Goal: Task Accomplishment & Management: Manage account settings

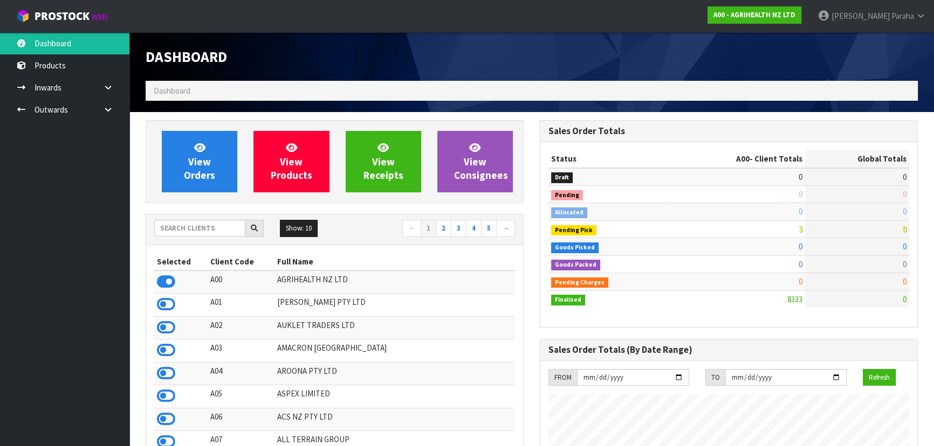
scroll to position [815, 394]
click at [208, 230] on input "text" at bounding box center [199, 228] width 91 height 17
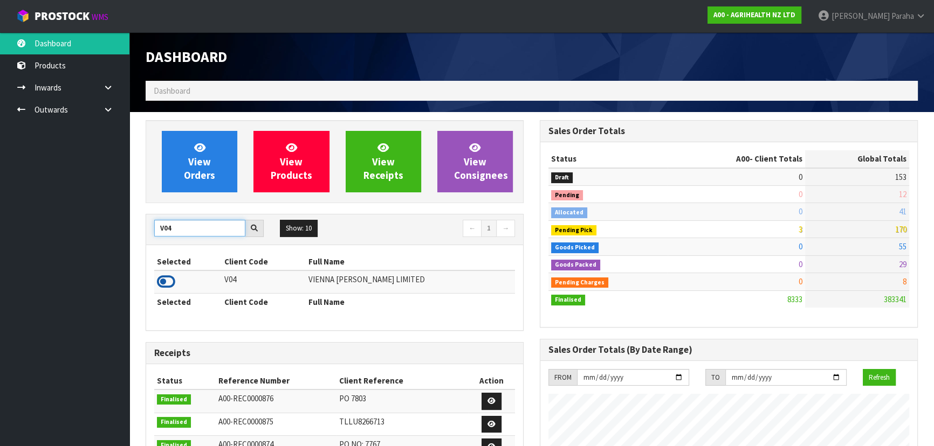
type input "V04"
click at [172, 282] on icon at bounding box center [166, 282] width 18 height 16
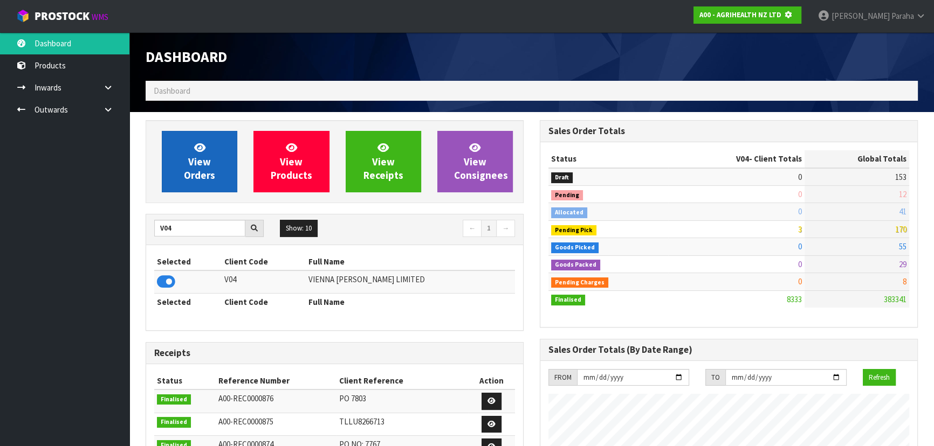
scroll to position [671, 394]
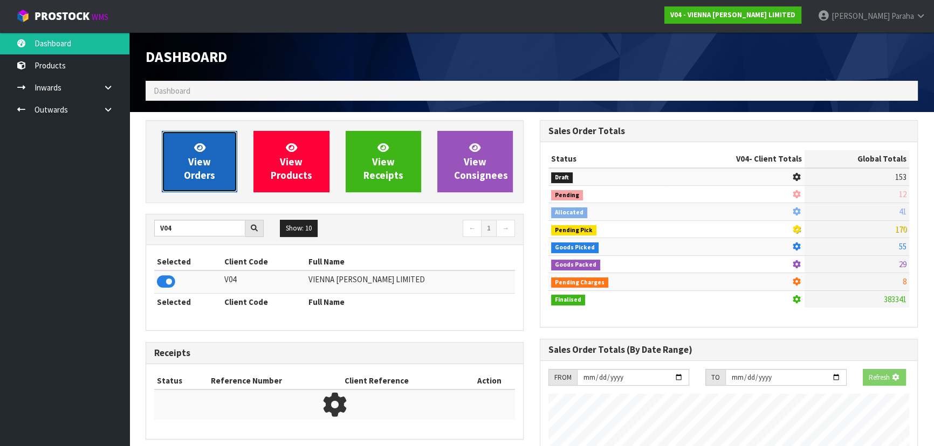
click at [184, 164] on link "View Orders" at bounding box center [199, 161] width 75 height 61
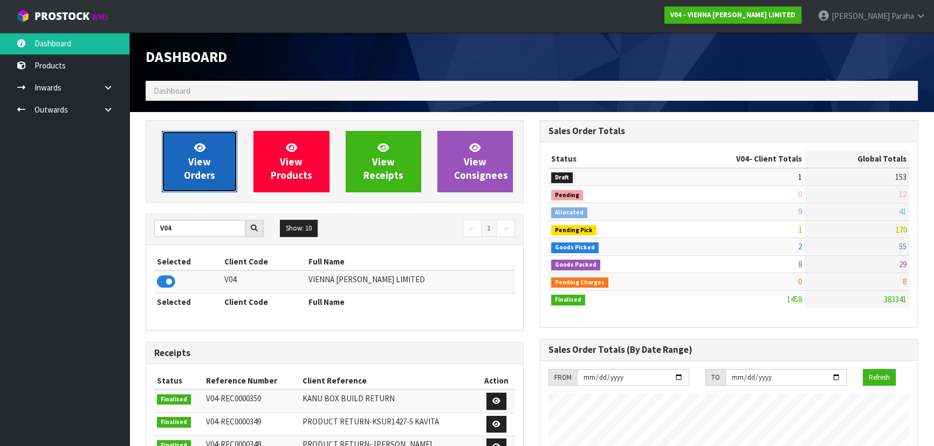
scroll to position [884, 394]
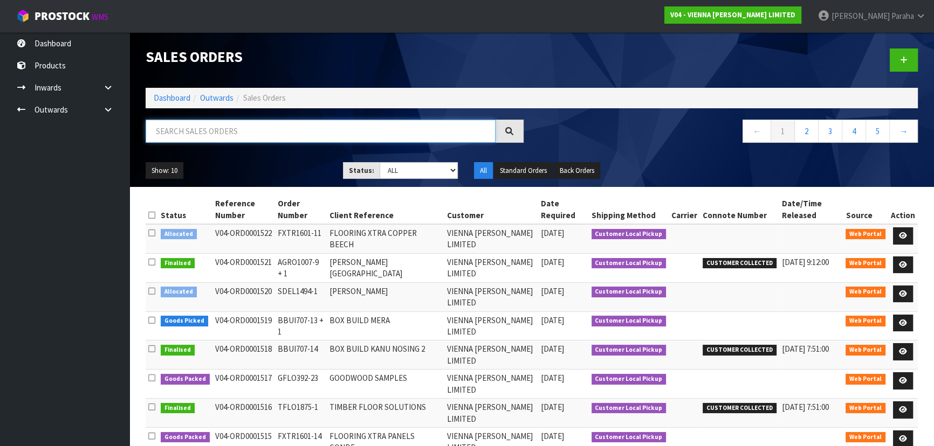
click at [188, 136] on input "text" at bounding box center [321, 131] width 350 height 23
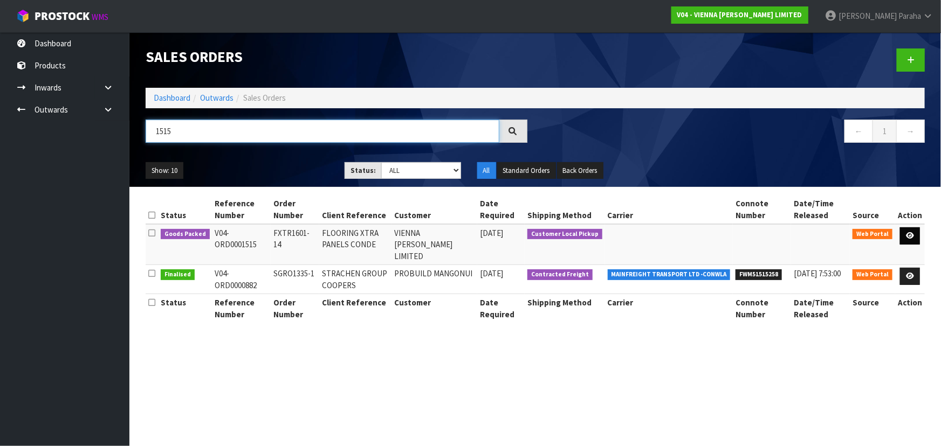
type input "1515"
click at [916, 236] on link at bounding box center [910, 236] width 20 height 17
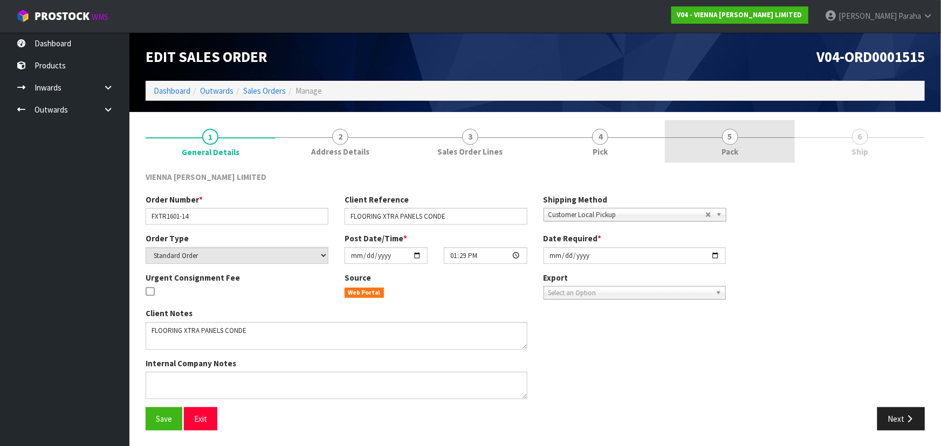
click at [738, 134] on span "5" at bounding box center [730, 137] width 16 height 16
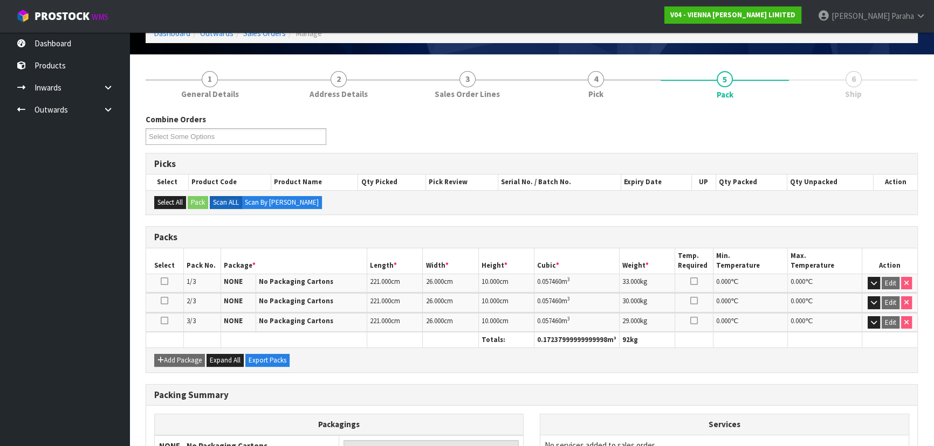
scroll to position [162, 0]
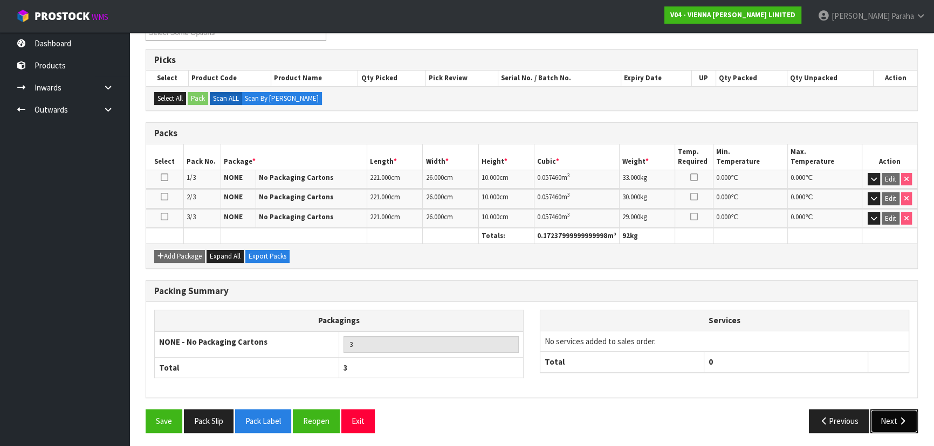
click at [901, 421] on icon "button" at bounding box center [902, 421] width 10 height 8
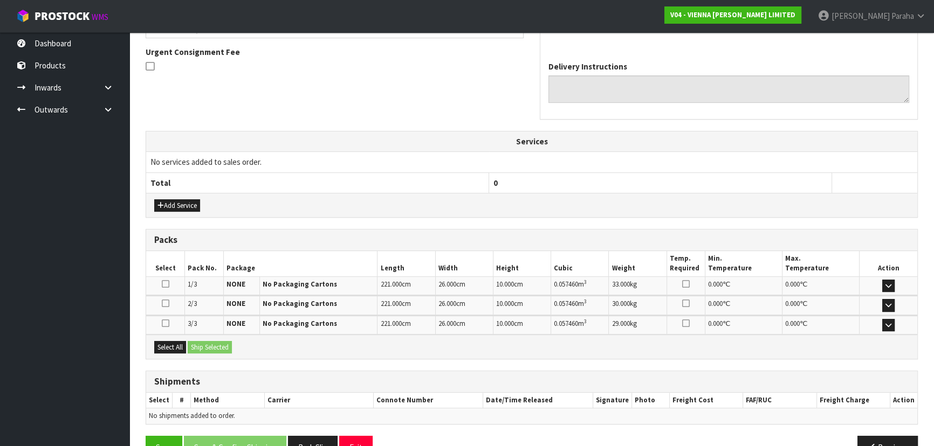
scroll to position [298, 0]
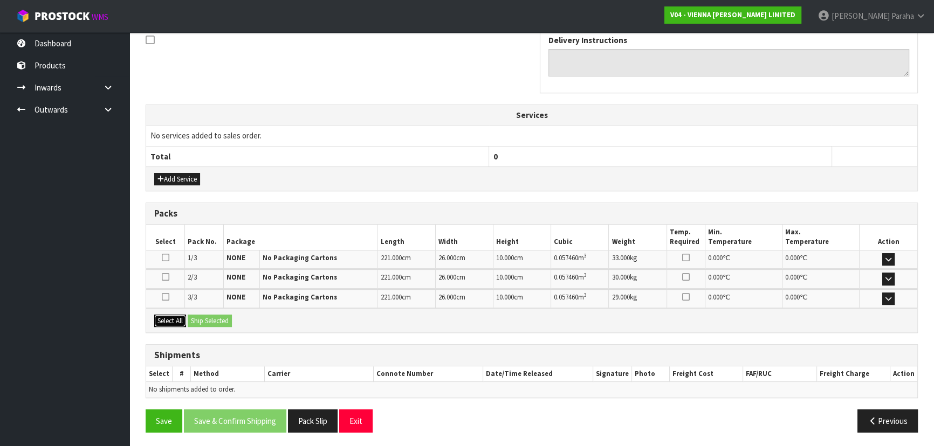
click at [173, 318] on button "Select All" at bounding box center [170, 321] width 32 height 13
click at [217, 318] on button "Ship Selected" at bounding box center [210, 321] width 44 height 13
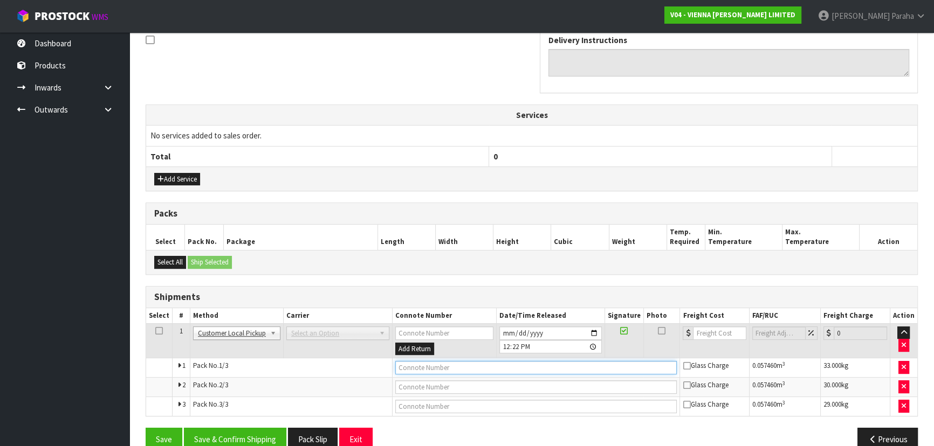
click at [458, 367] on input "text" at bounding box center [536, 367] width 282 height 13
type input "CUSTOMER COLLECTED"
click at [241, 437] on button "Save & Confirm Shipping" at bounding box center [235, 439] width 102 height 23
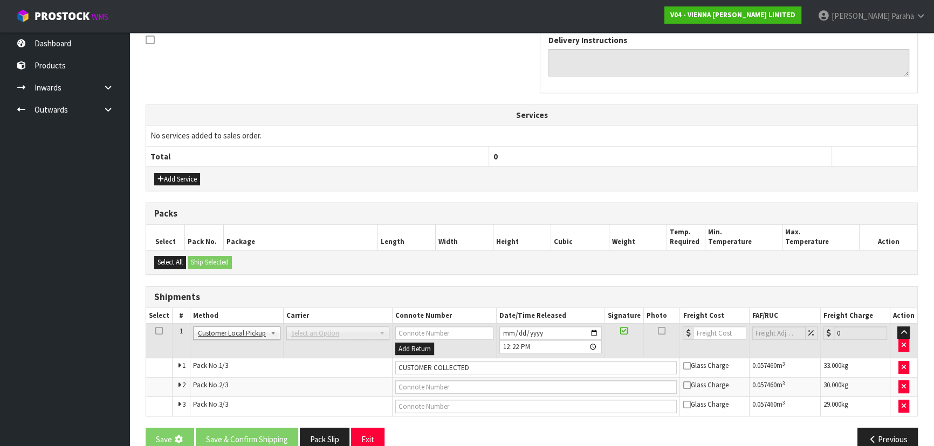
scroll to position [0, 0]
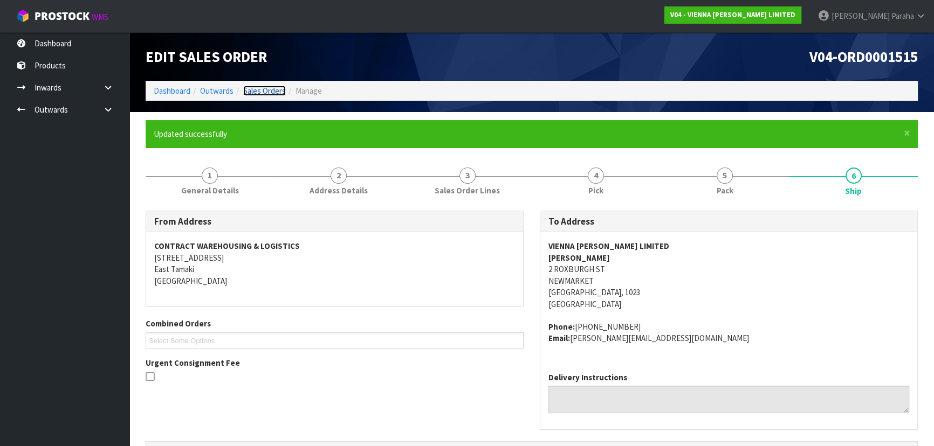
click at [265, 89] on link "Sales Orders" at bounding box center [264, 91] width 43 height 10
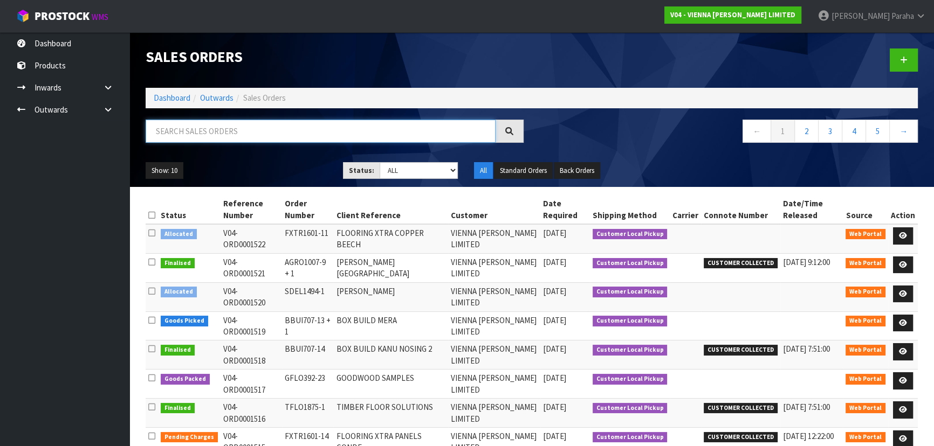
click at [270, 129] on input "text" at bounding box center [321, 131] width 350 height 23
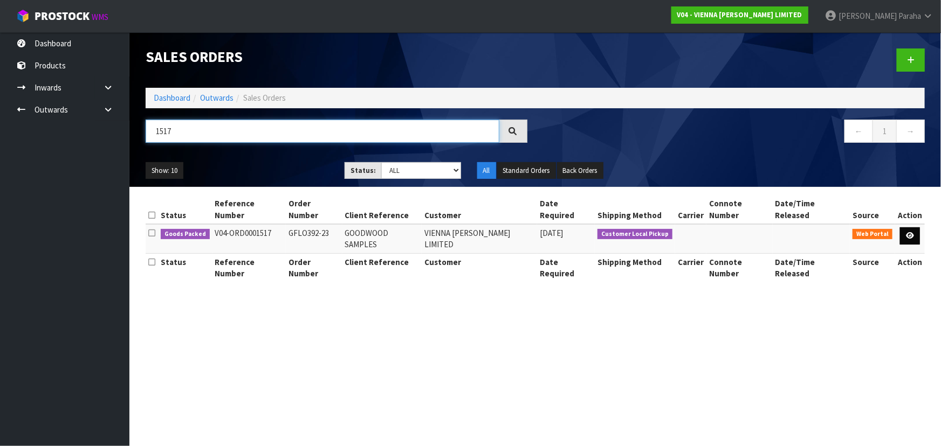
type input "1517"
click at [912, 232] on icon at bounding box center [910, 235] width 8 height 7
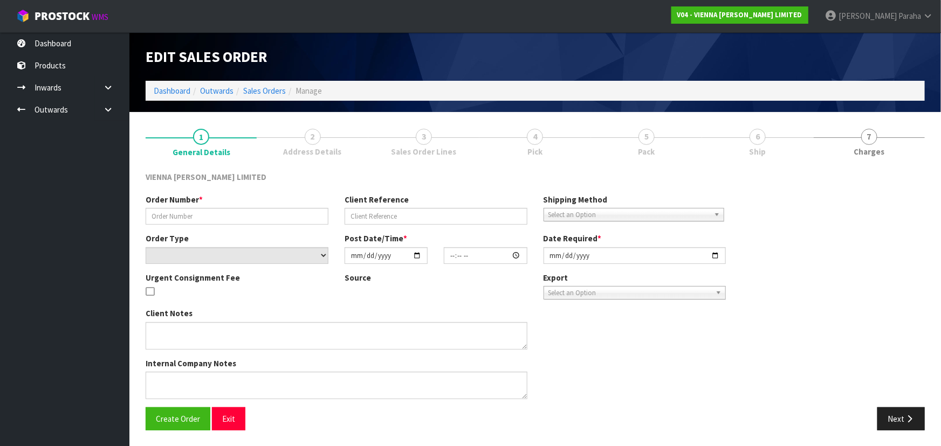
type input "GFLO392-23"
type input "GOODWOOD SAMPLES"
select select "number:0"
type input "[DATE]"
type input "11:08:00.000"
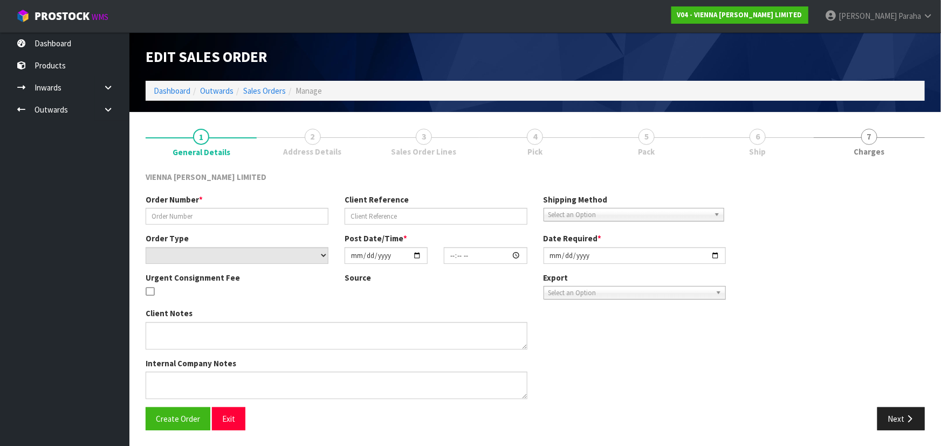
type input "[DATE]"
type textarea "GOODWOOD SAMPLES"
type textarea "24/09 AMENDED ORDER: PLEASE DELETE FROM THIS ORDER :1 X MARS AS BELOW PC-MARS-1…"
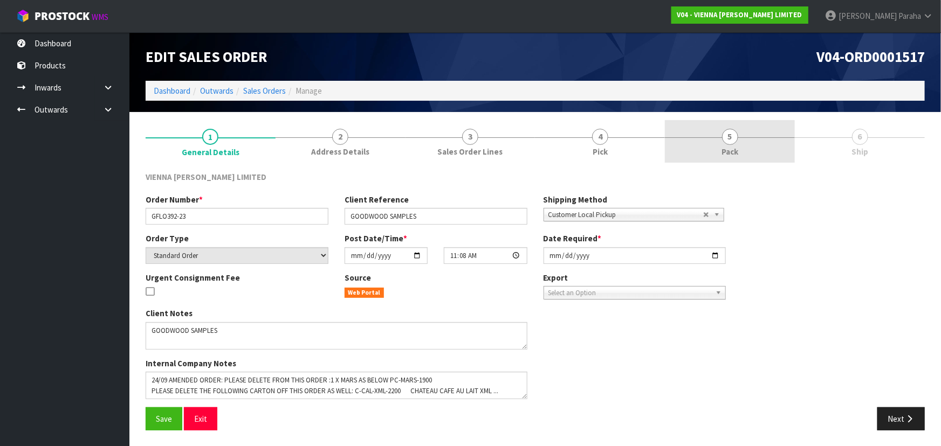
click at [727, 136] on span "5" at bounding box center [730, 137] width 16 height 16
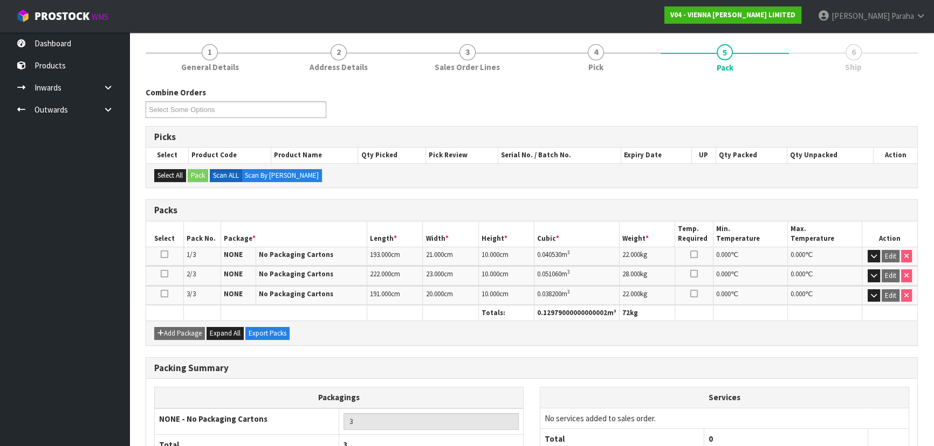
scroll to position [162, 0]
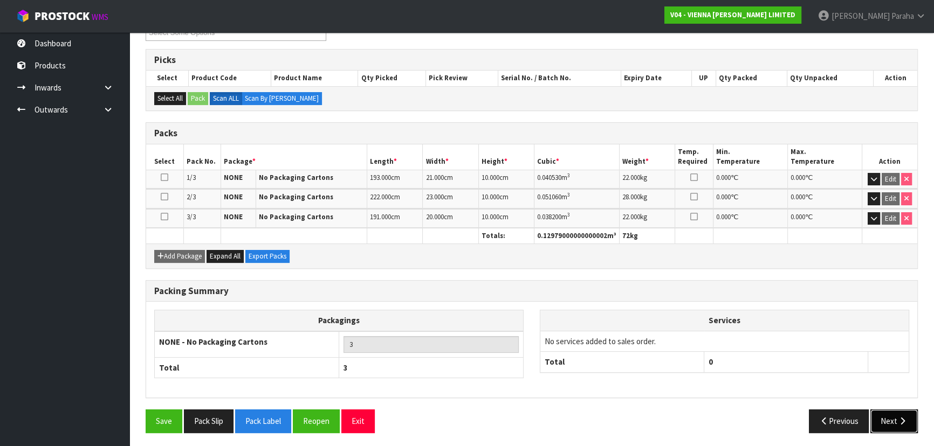
click at [890, 422] on button "Next" at bounding box center [893, 421] width 47 height 23
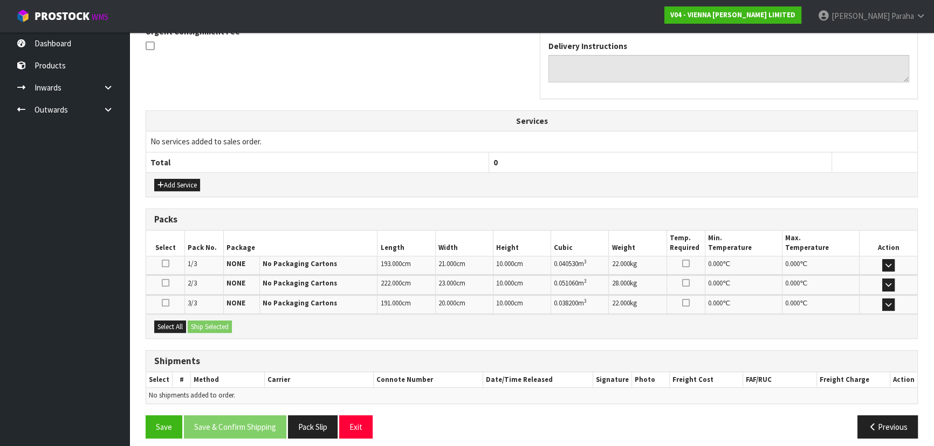
scroll to position [298, 0]
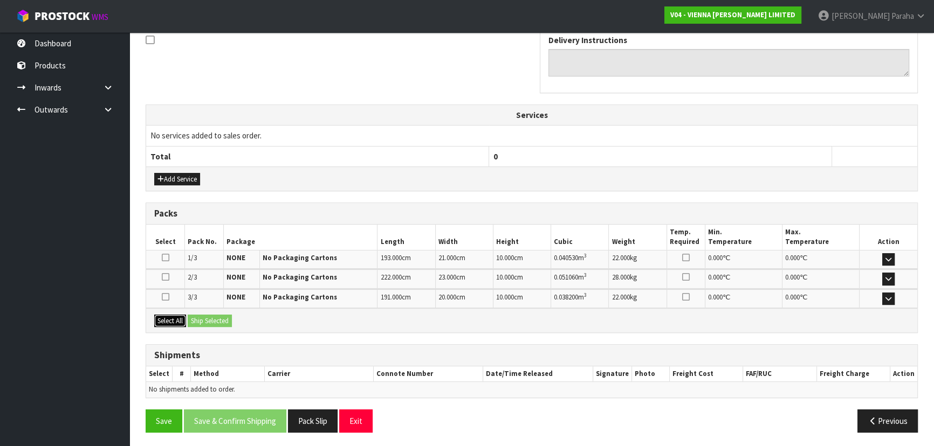
drag, startPoint x: 178, startPoint y: 319, endPoint x: 196, endPoint y: 317, distance: 18.5
click at [182, 318] on button "Select All" at bounding box center [170, 321] width 32 height 13
click at [200, 317] on button "Ship Selected" at bounding box center [210, 321] width 44 height 13
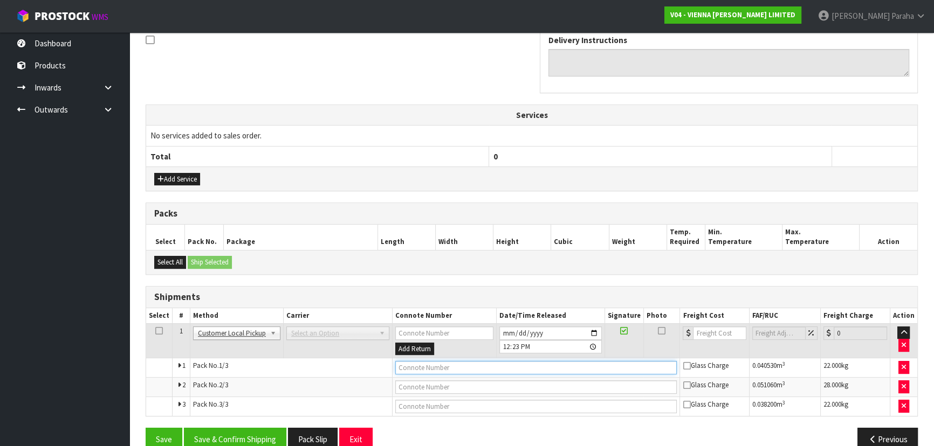
click at [460, 365] on input "text" at bounding box center [536, 367] width 282 height 13
type input "CUSTOMER COLLECTED"
click at [259, 437] on button "Save & Confirm Shipping" at bounding box center [235, 439] width 102 height 23
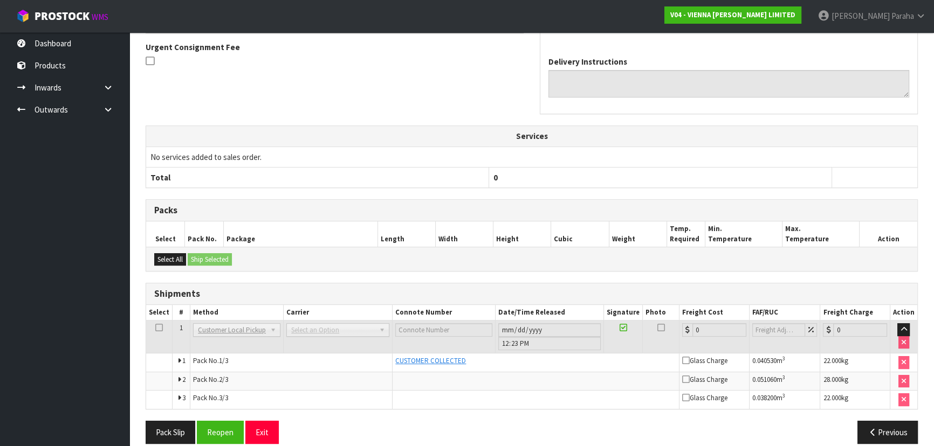
scroll to position [328, 0]
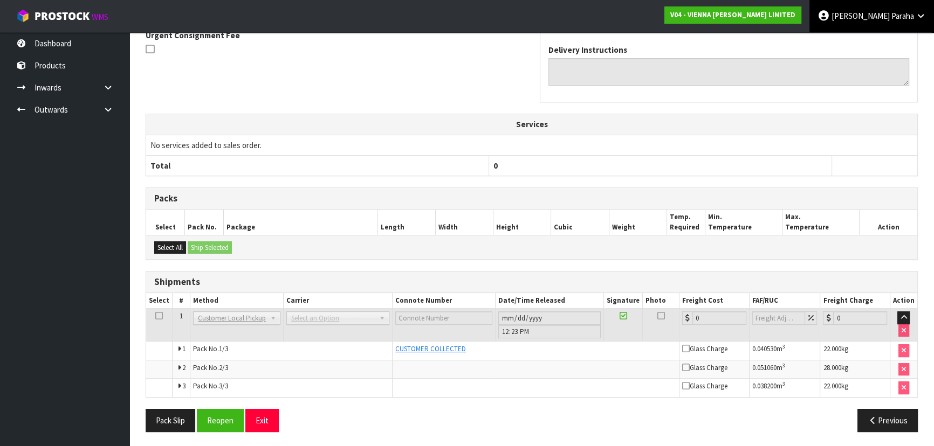
click at [890, 13] on span at bounding box center [891, 16] width 2 height 10
click at [884, 38] on link "Logout" at bounding box center [890, 43] width 85 height 15
